Goal: Navigation & Orientation: Find specific page/section

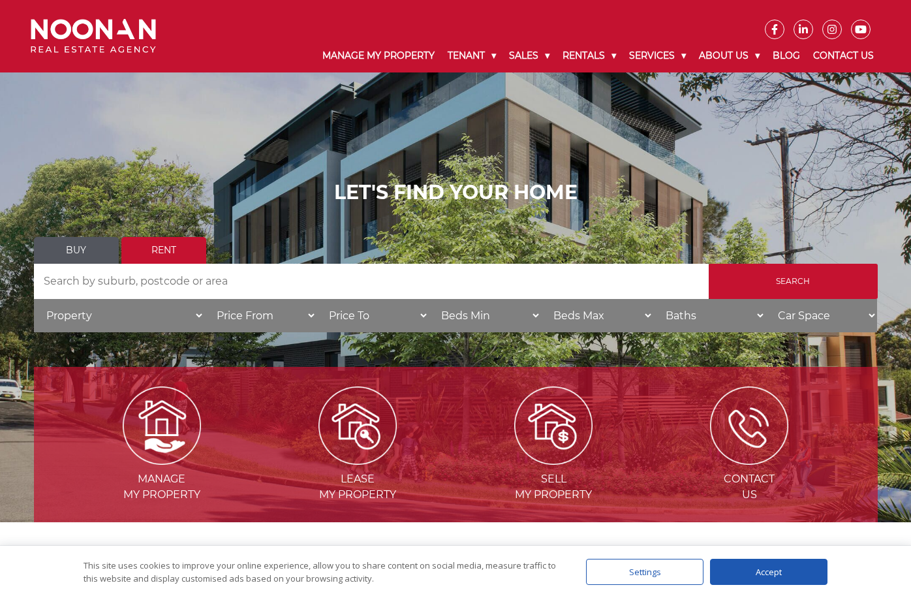
click at [162, 280] on input "Search by Address" at bounding box center [371, 281] width 675 height 35
click at [165, 249] on link "Rent" at bounding box center [163, 250] width 85 height 27
click at [795, 276] on input "Search" at bounding box center [793, 281] width 169 height 35
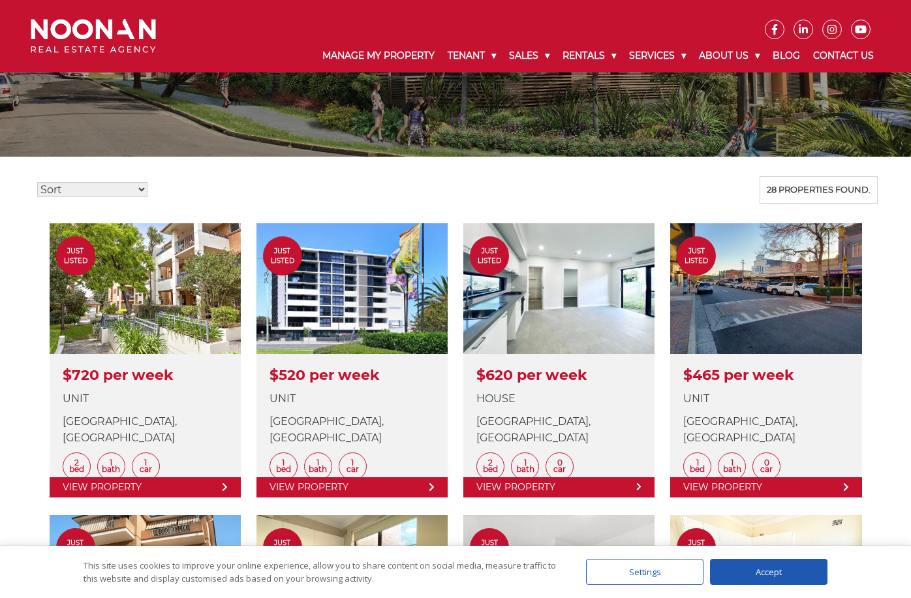
scroll to position [192, 0]
